Goal: Task Accomplishment & Management: Manage account settings

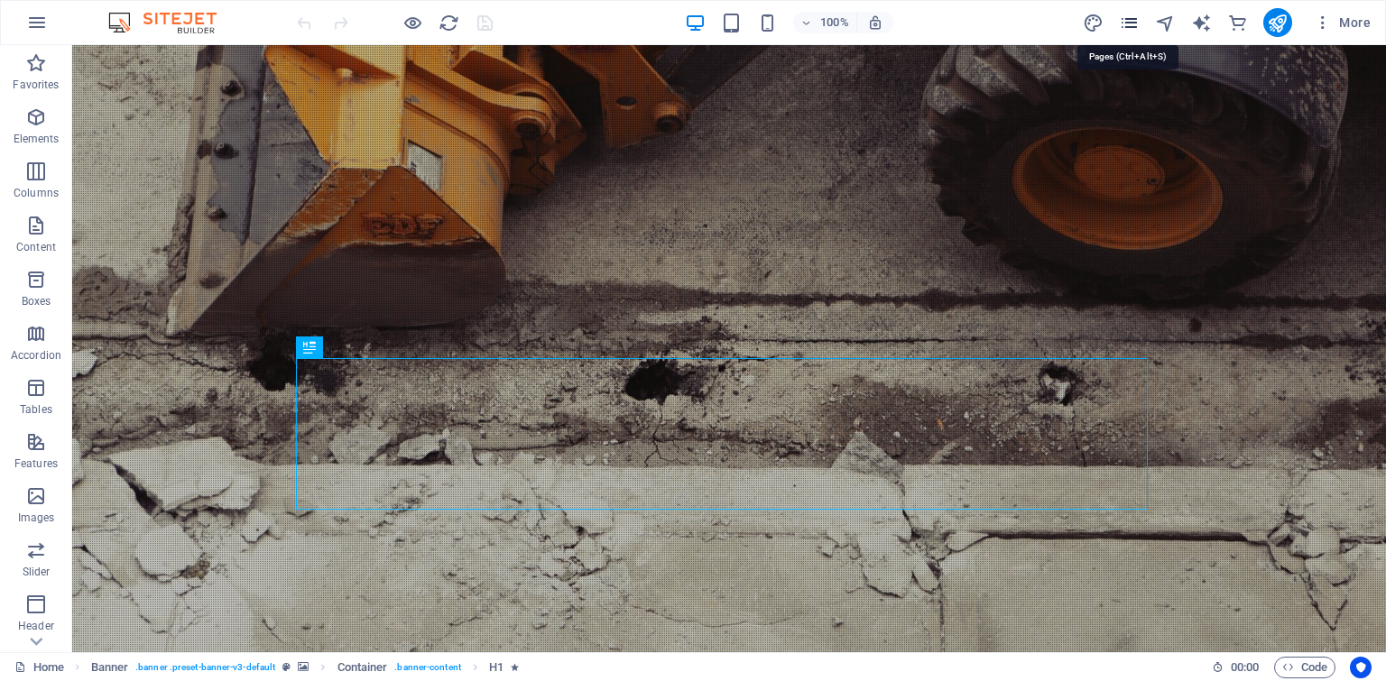
click at [1131, 25] on icon "pages" at bounding box center [1129, 23] width 21 height 21
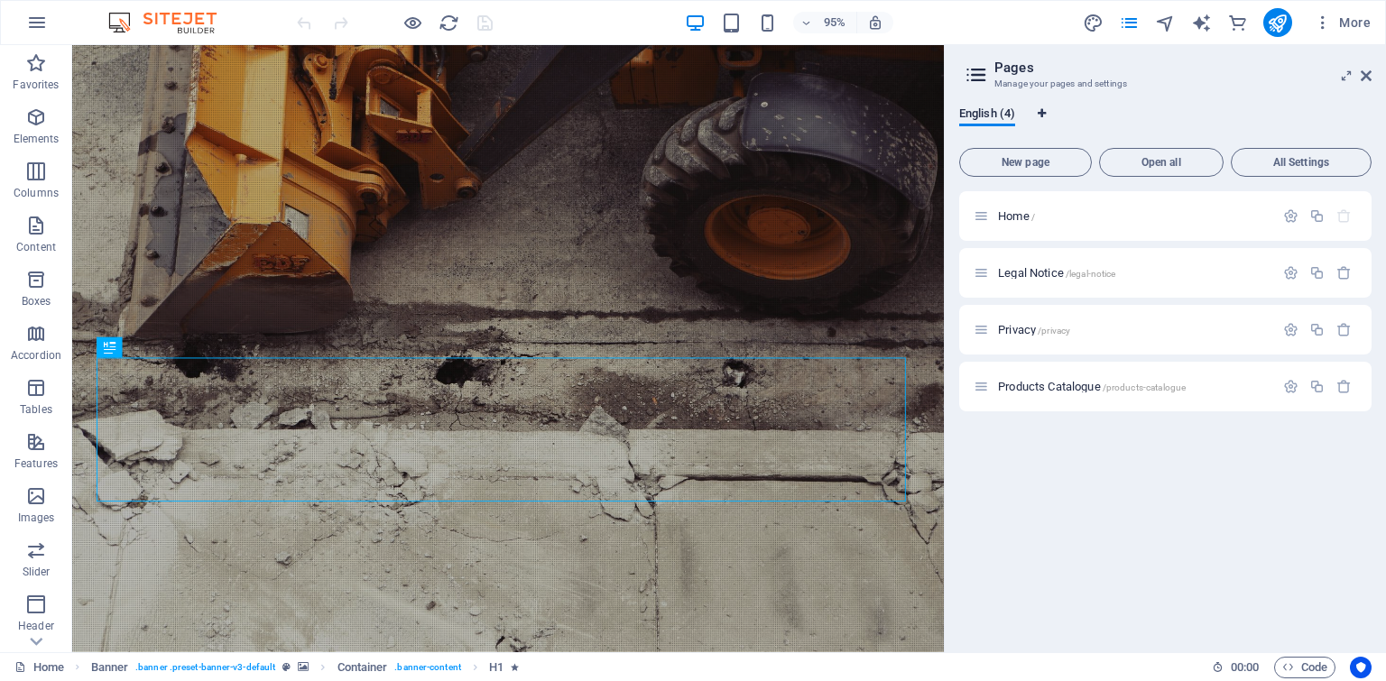
click at [1043, 118] on icon "Language Tabs" at bounding box center [1041, 113] width 8 height 11
select select "41"
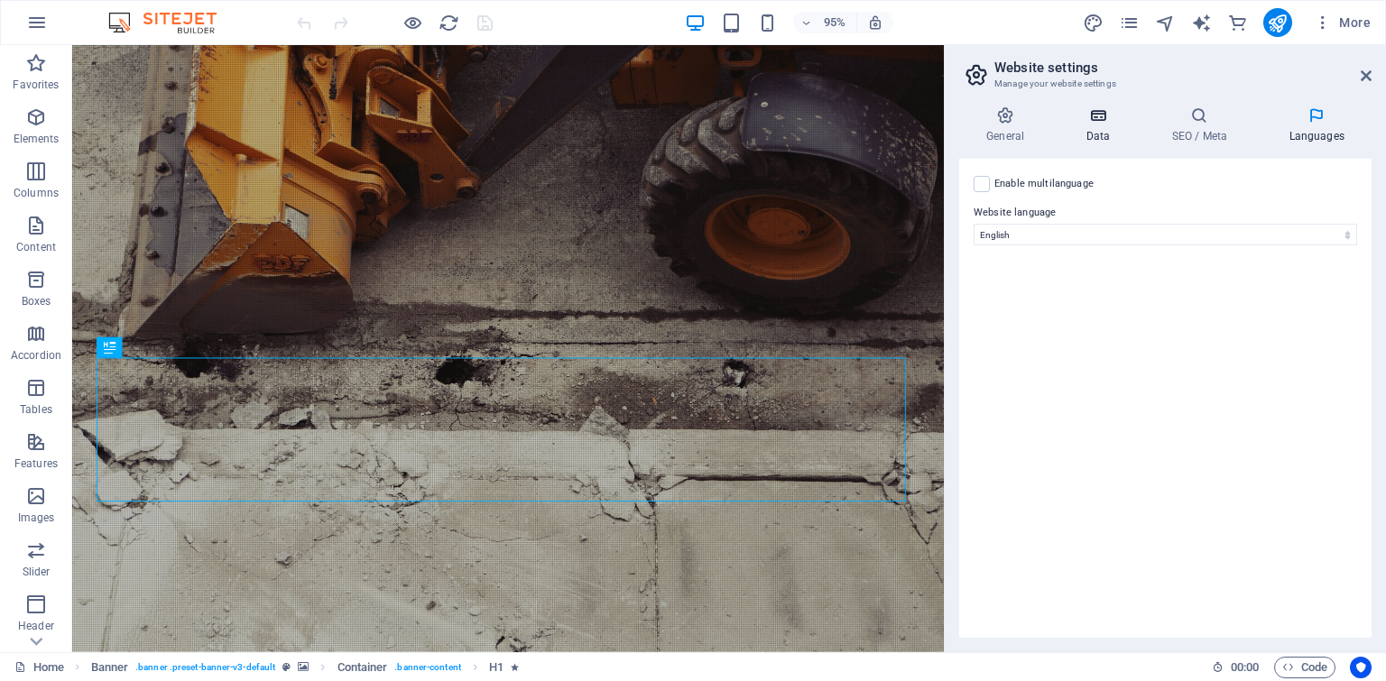
click at [1109, 120] on icon at bounding box center [1097, 115] width 78 height 18
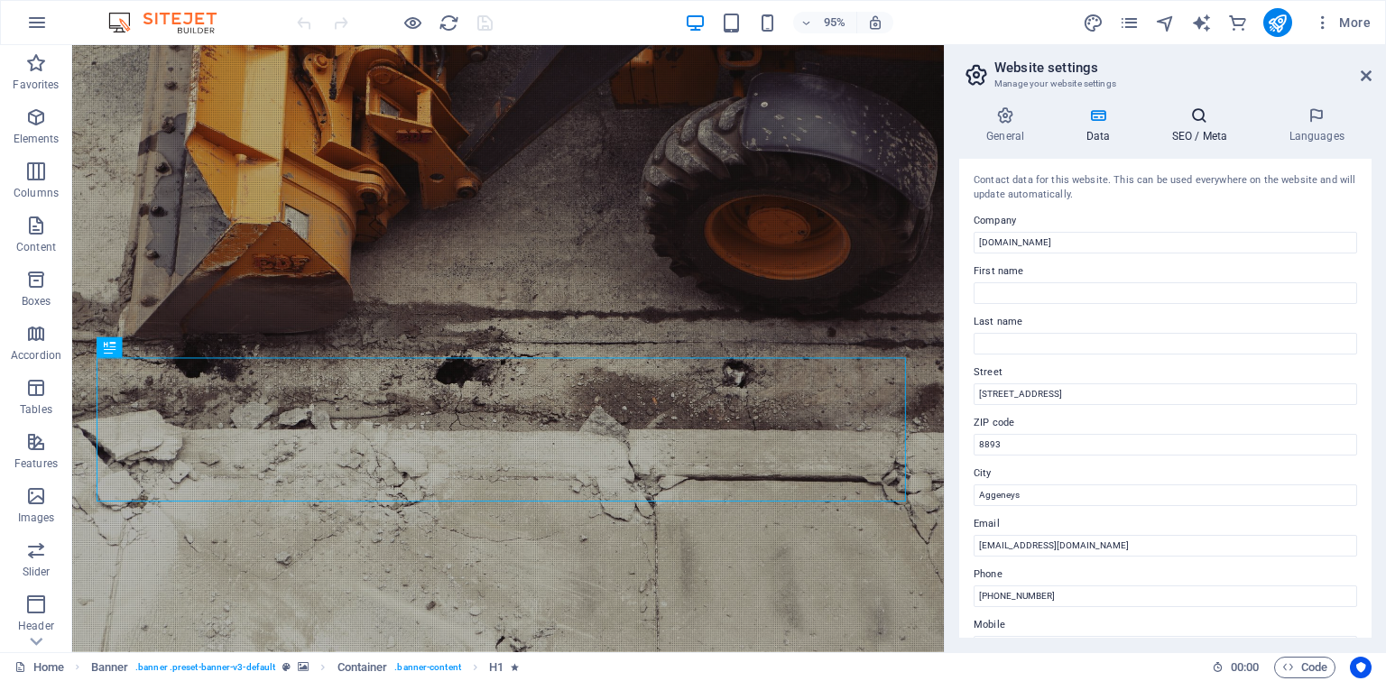
click at [1172, 123] on icon at bounding box center [1199, 115] width 110 height 18
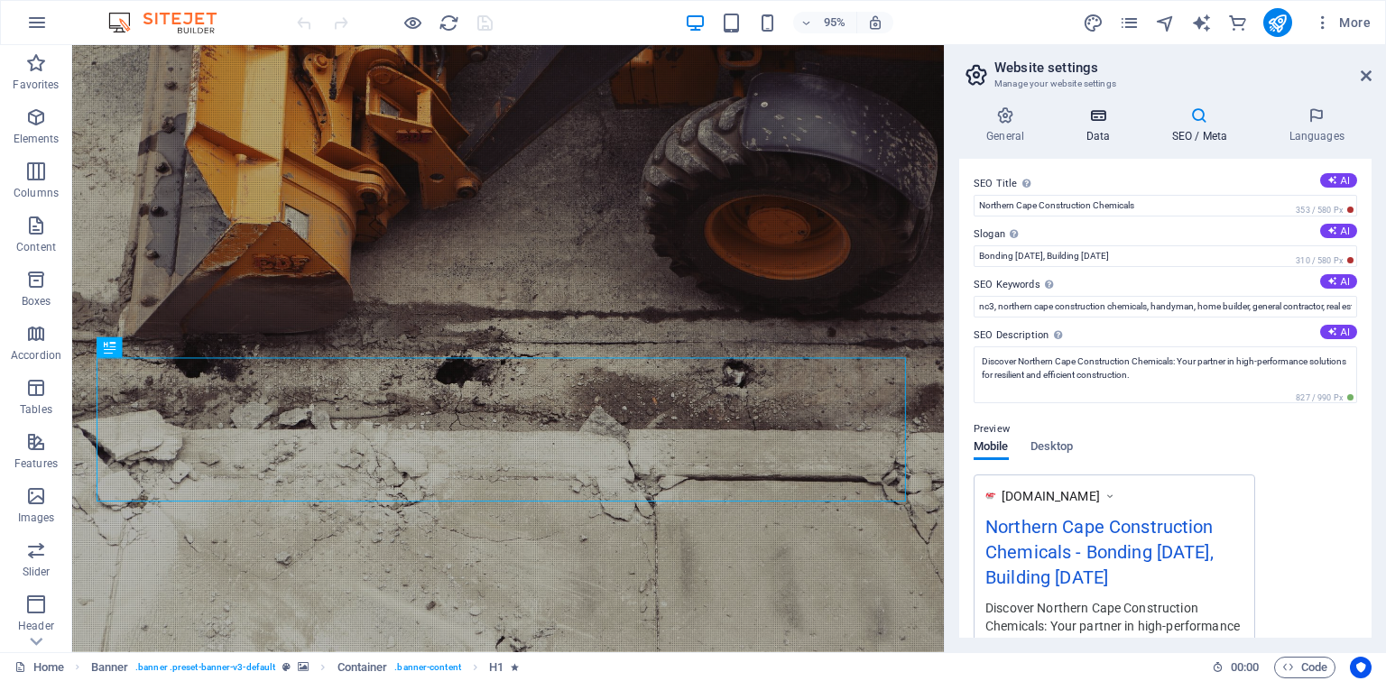
click at [1084, 132] on h4 "Data" at bounding box center [1101, 125] width 86 height 38
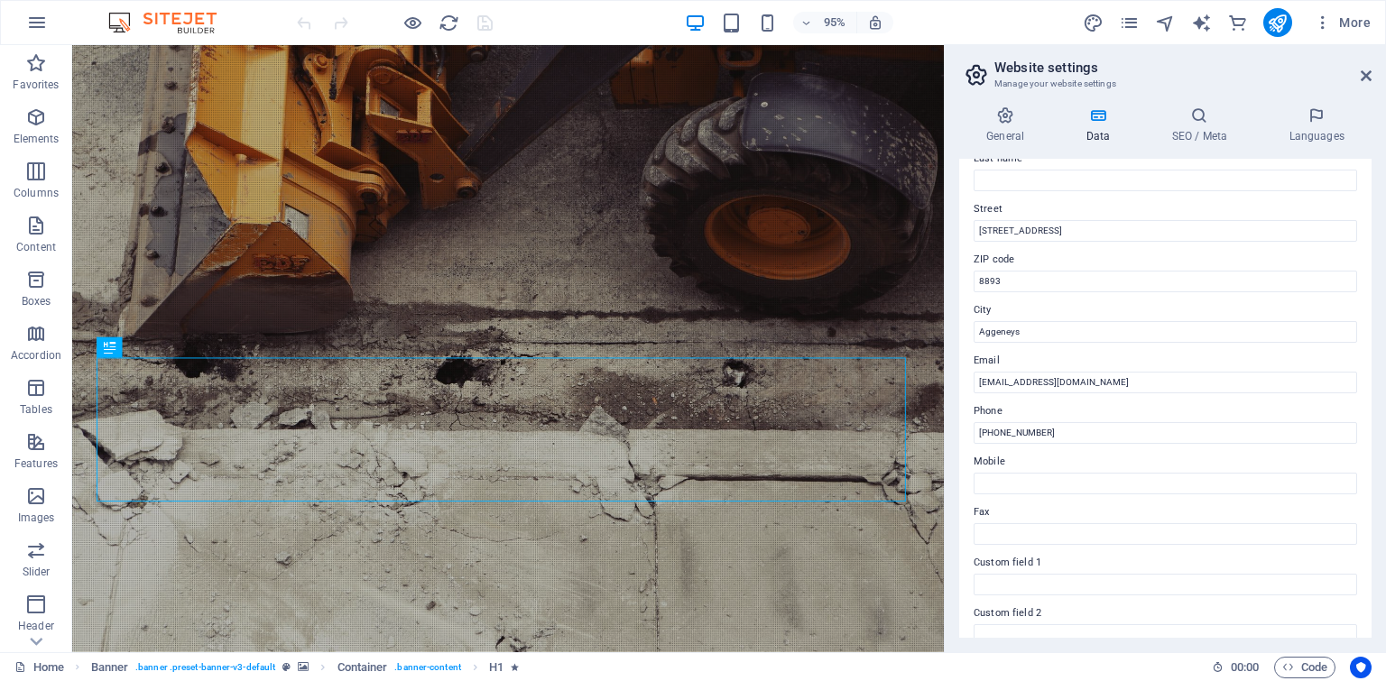
scroll to position [386, 0]
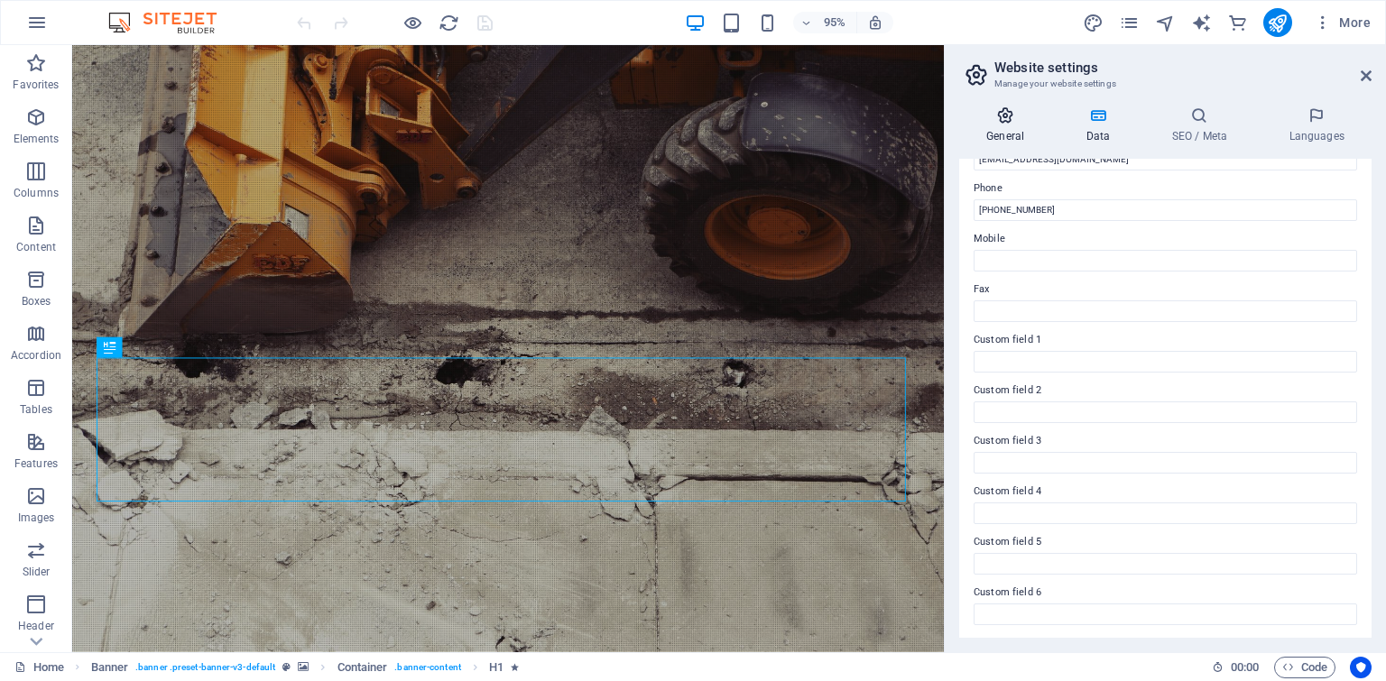
click at [1018, 127] on h4 "General" at bounding box center [1008, 125] width 99 height 38
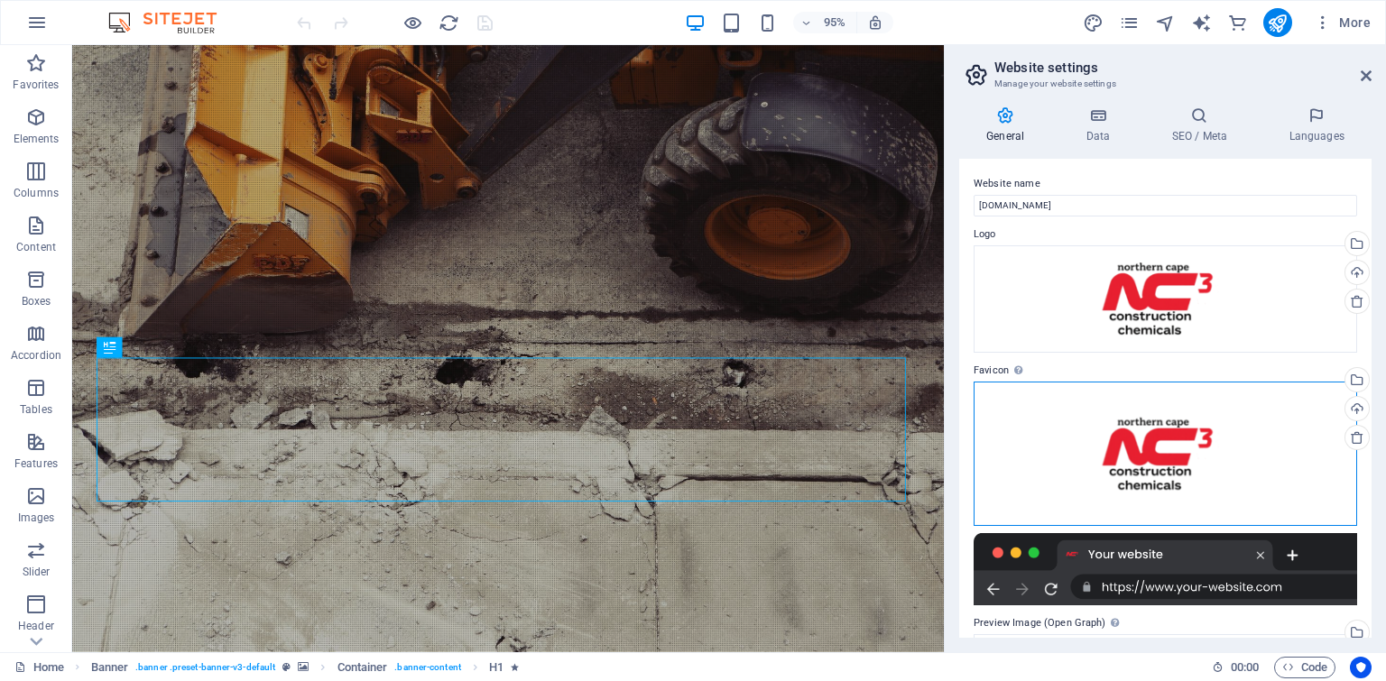
click at [1170, 437] on div "Drag files here, click to choose files or select files from Files or our free s…" at bounding box center [1164, 454] width 383 height 144
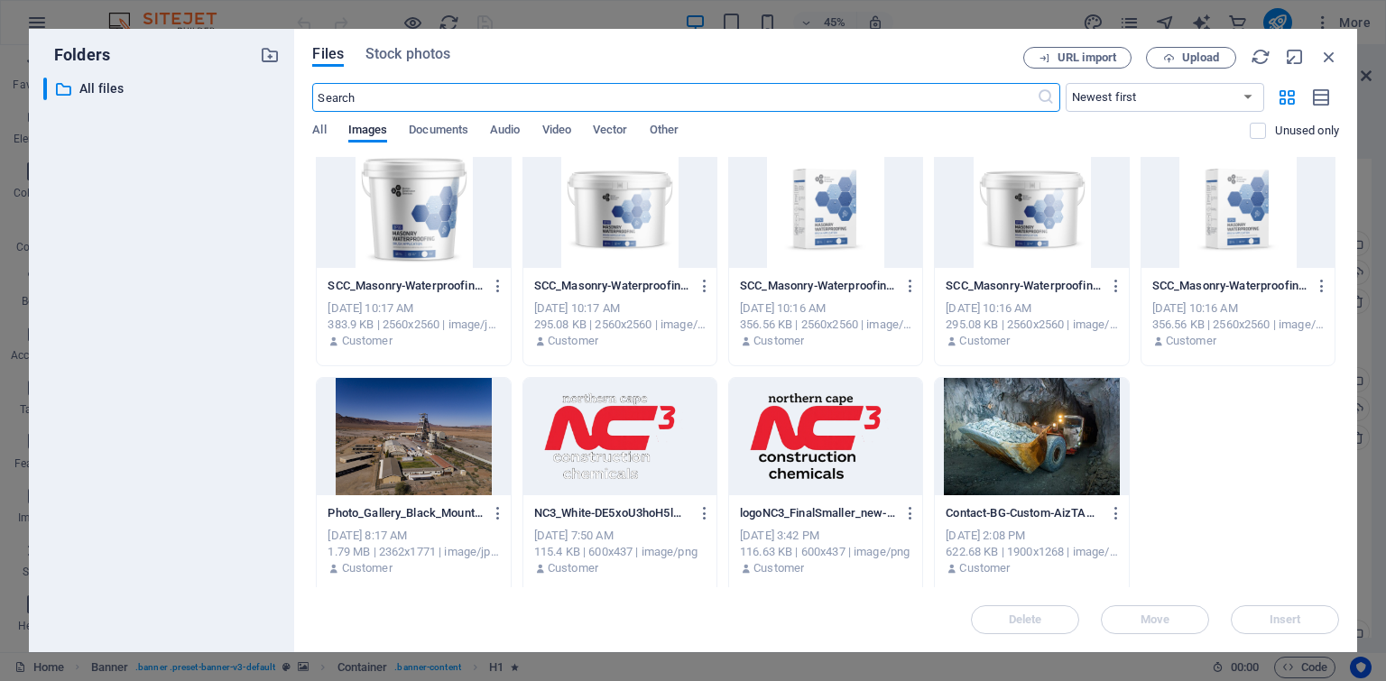
scroll to position [0, 0]
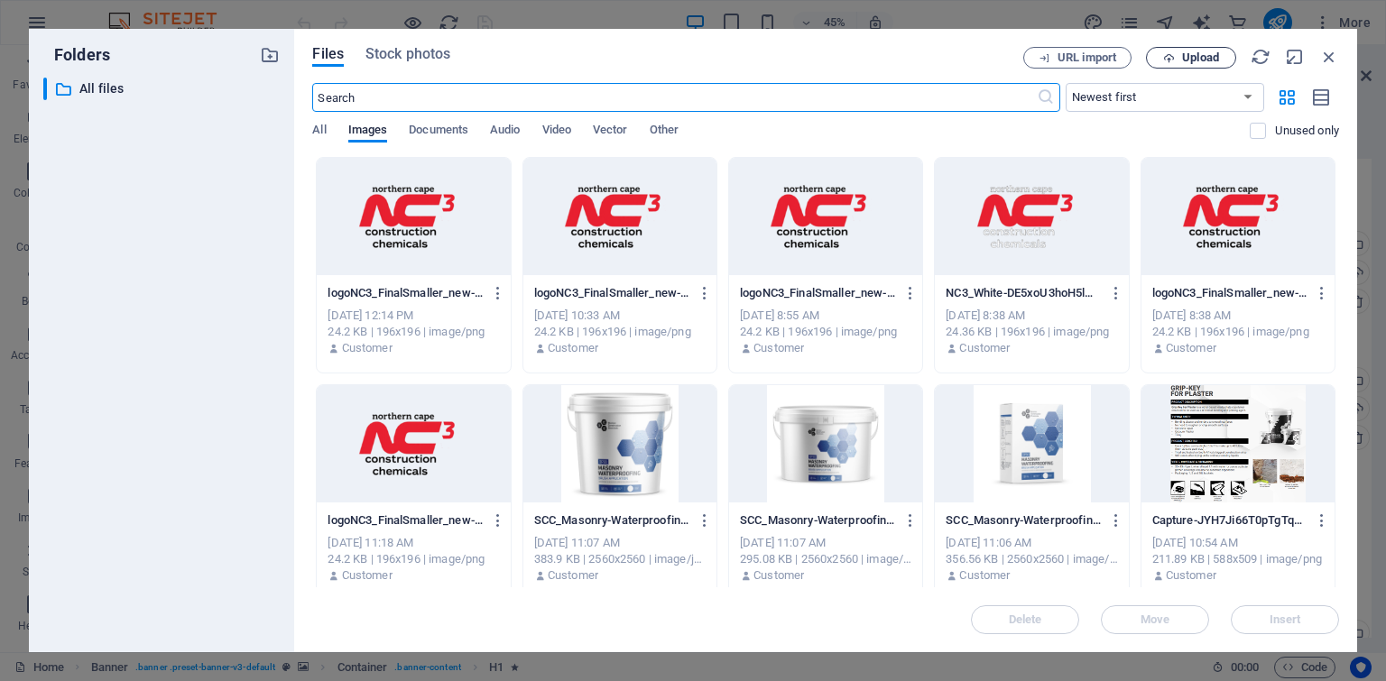
click at [1158, 59] on span "Upload" at bounding box center [1191, 58] width 74 height 12
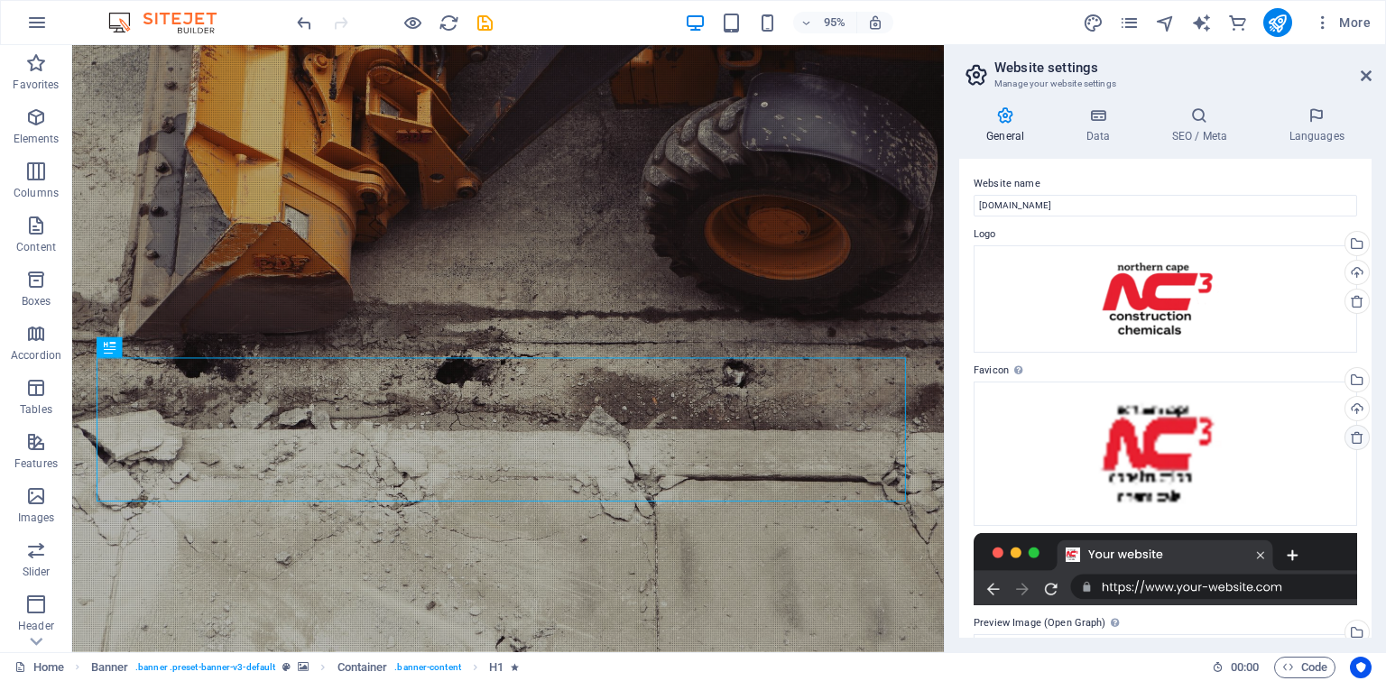
click at [1350, 439] on icon at bounding box center [1357, 437] width 14 height 14
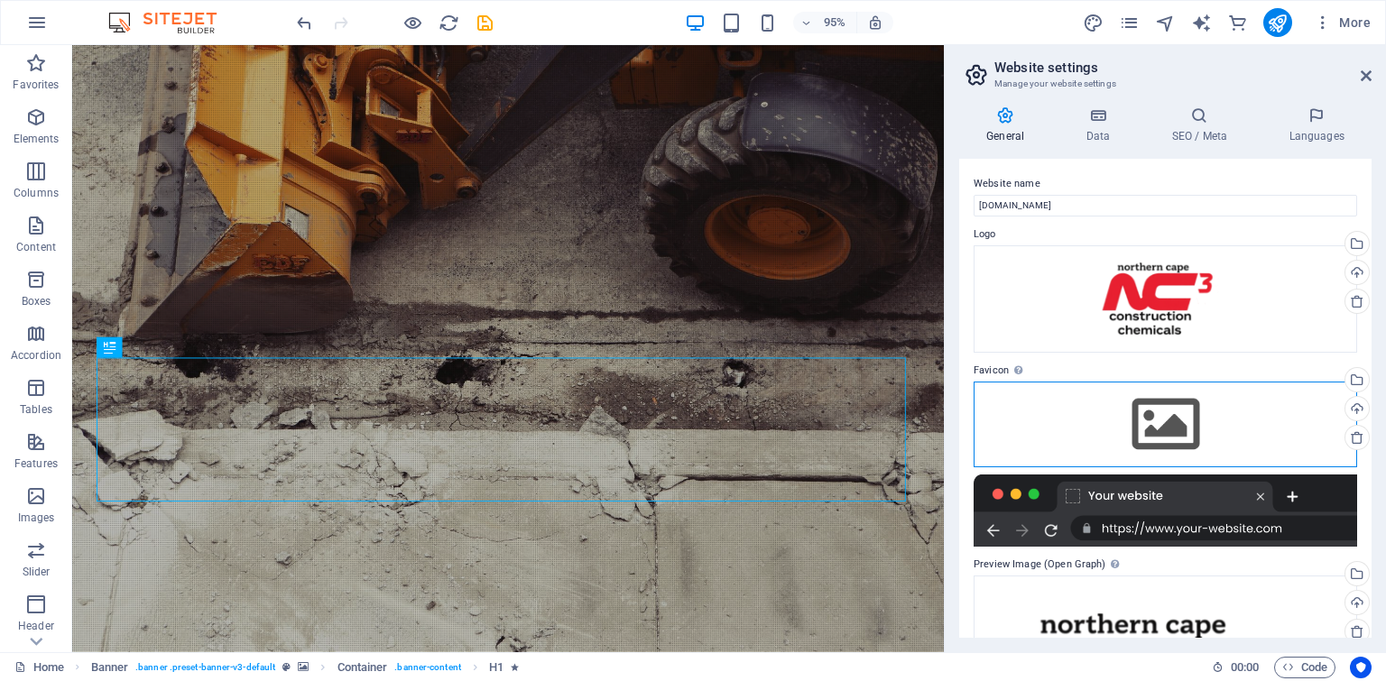
click at [1154, 399] on div "Drag files here, click to choose files or select files from Files or our free s…" at bounding box center [1164, 424] width 383 height 85
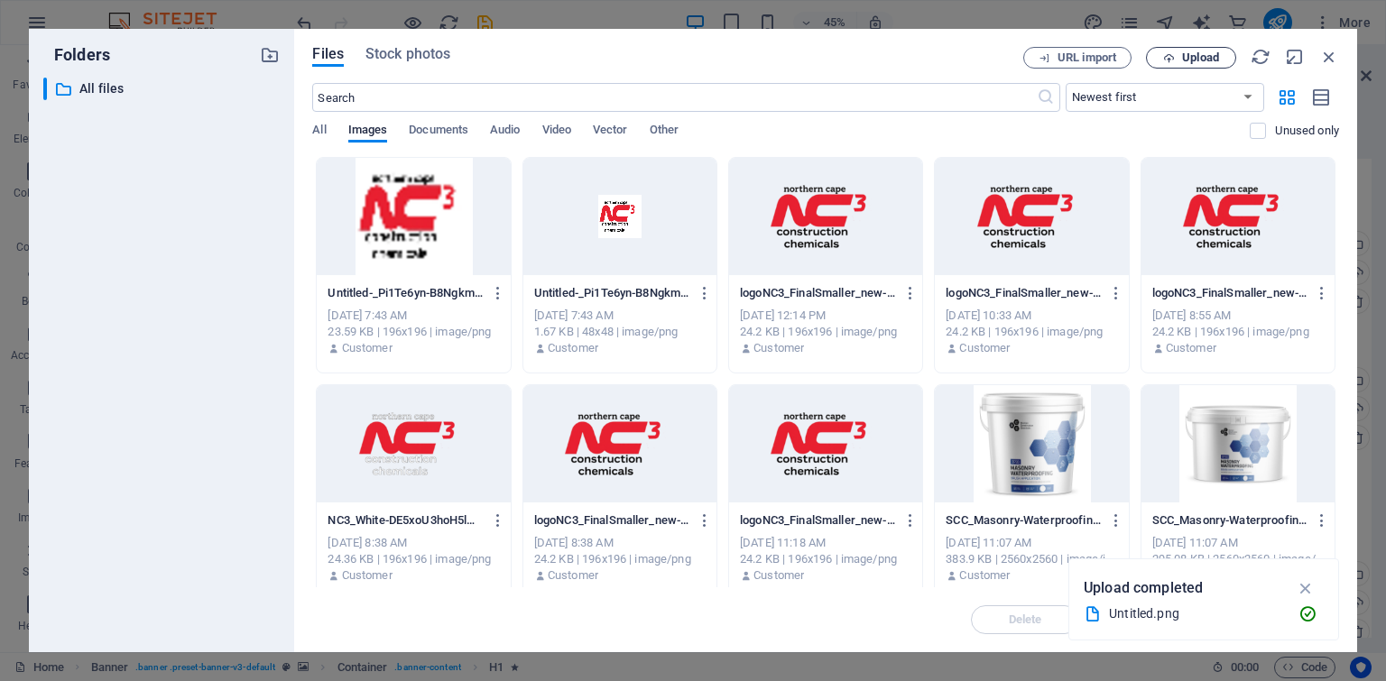
click at [1209, 55] on span "Upload" at bounding box center [1200, 57] width 37 height 11
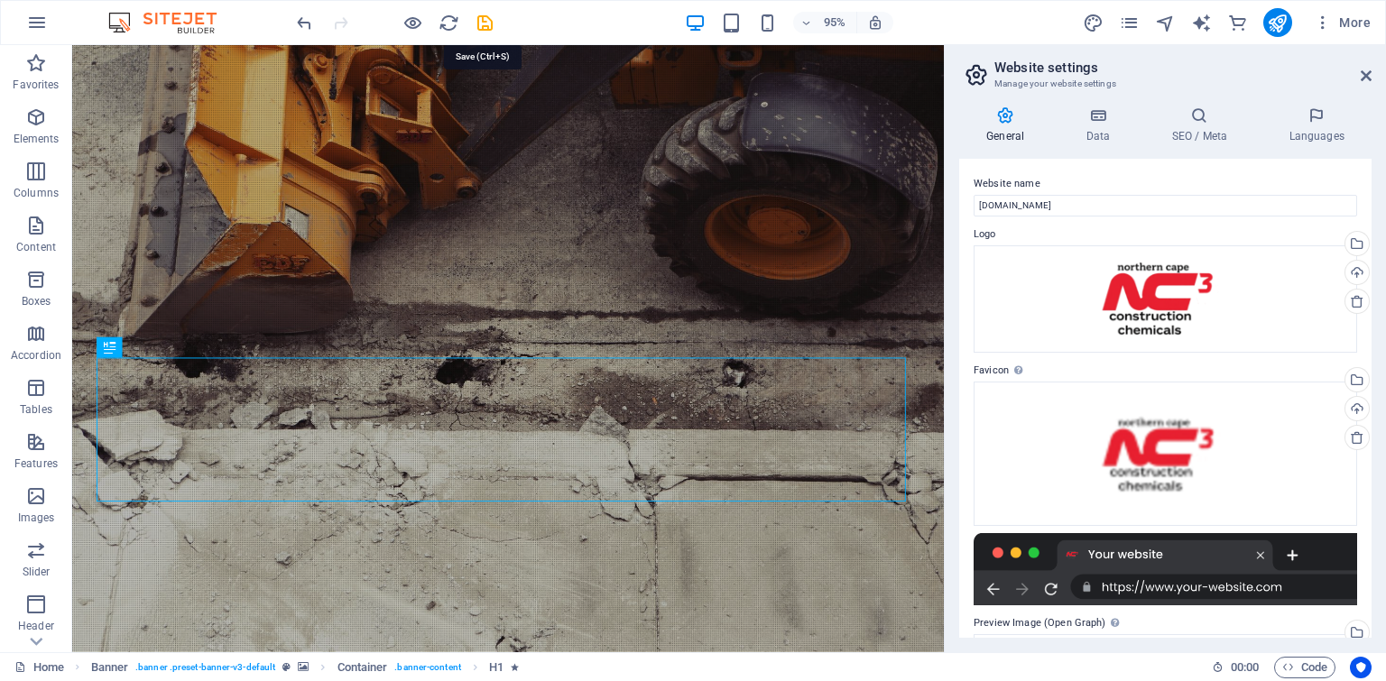
click at [487, 19] on icon "save" at bounding box center [485, 23] width 21 height 21
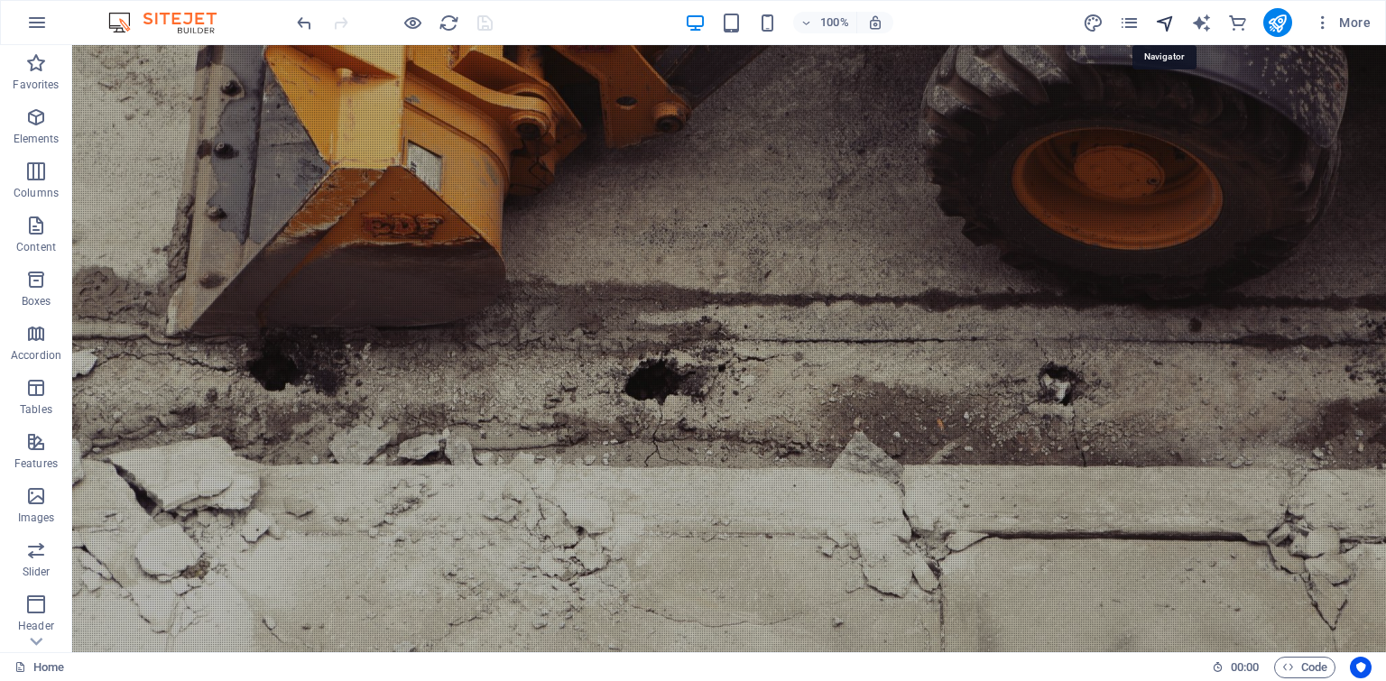
click at [1171, 26] on icon "navigator" at bounding box center [1165, 23] width 21 height 21
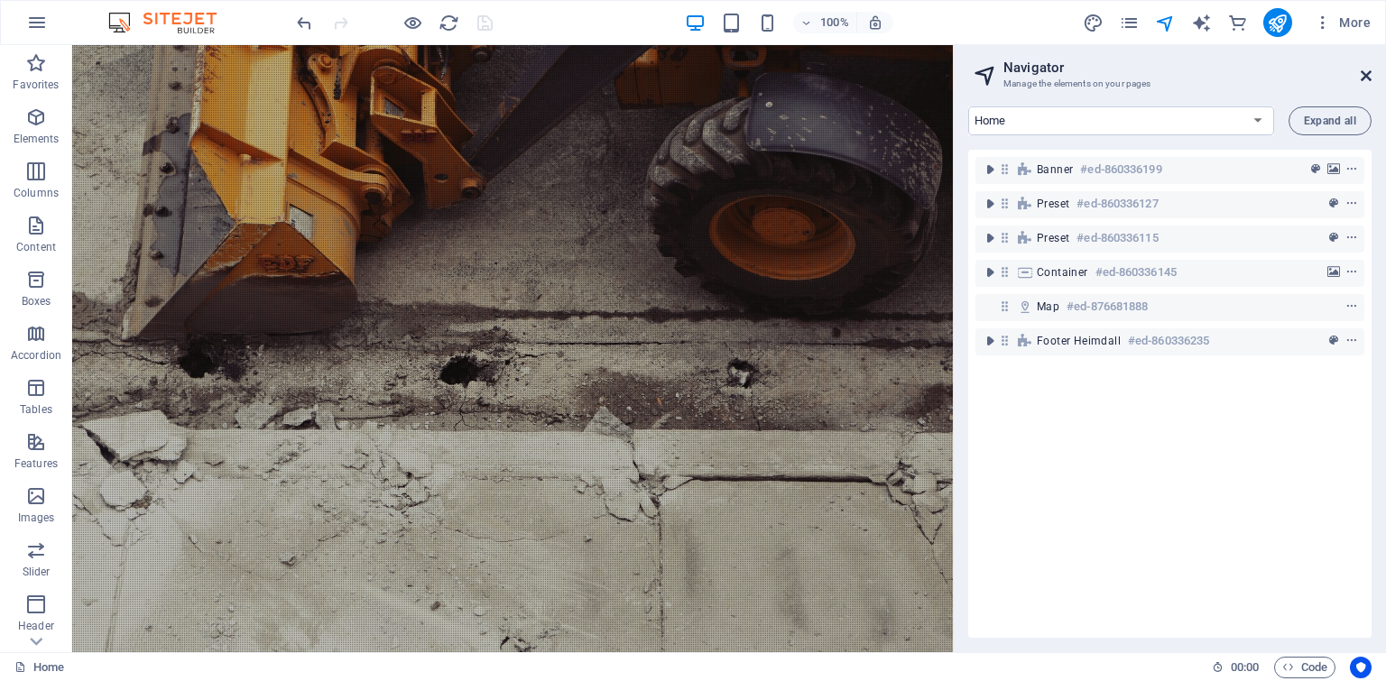
click at [1360, 77] on icon at bounding box center [1365, 76] width 11 height 14
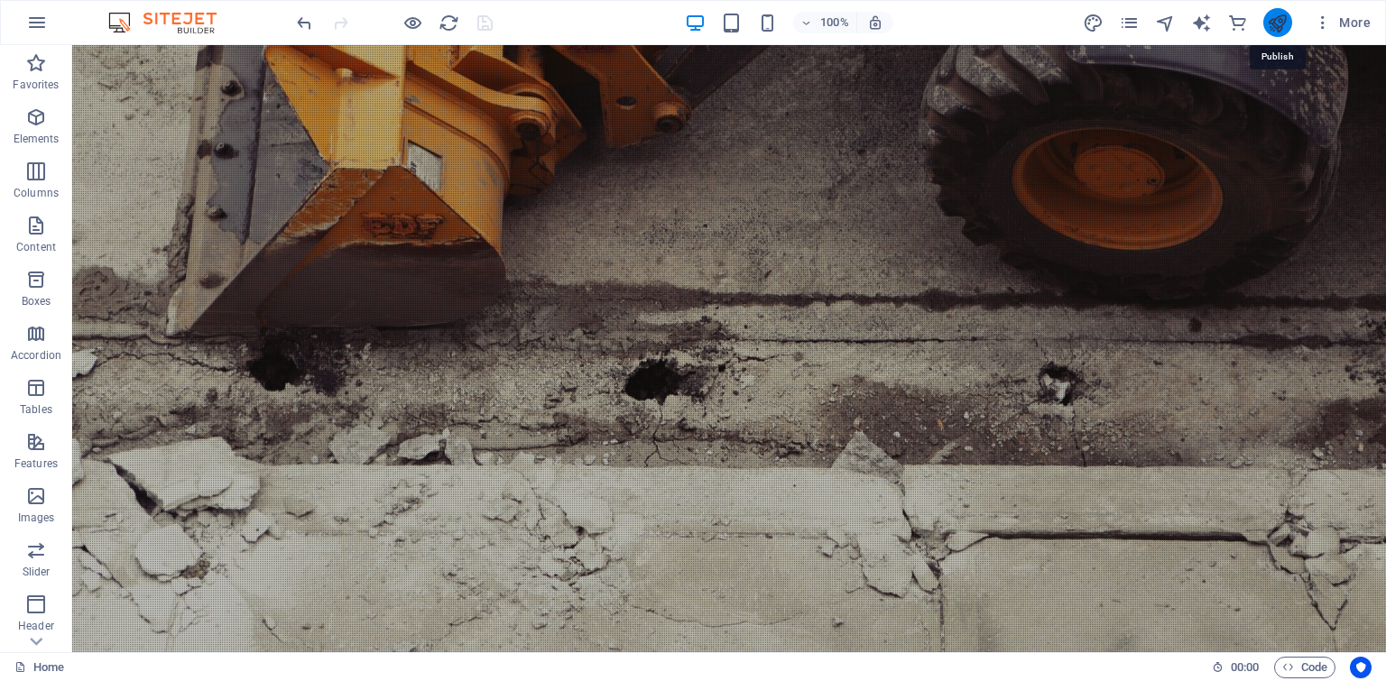
click at [1277, 30] on icon "publish" at bounding box center [1277, 23] width 21 height 21
